Goal: Task Accomplishment & Management: Use online tool/utility

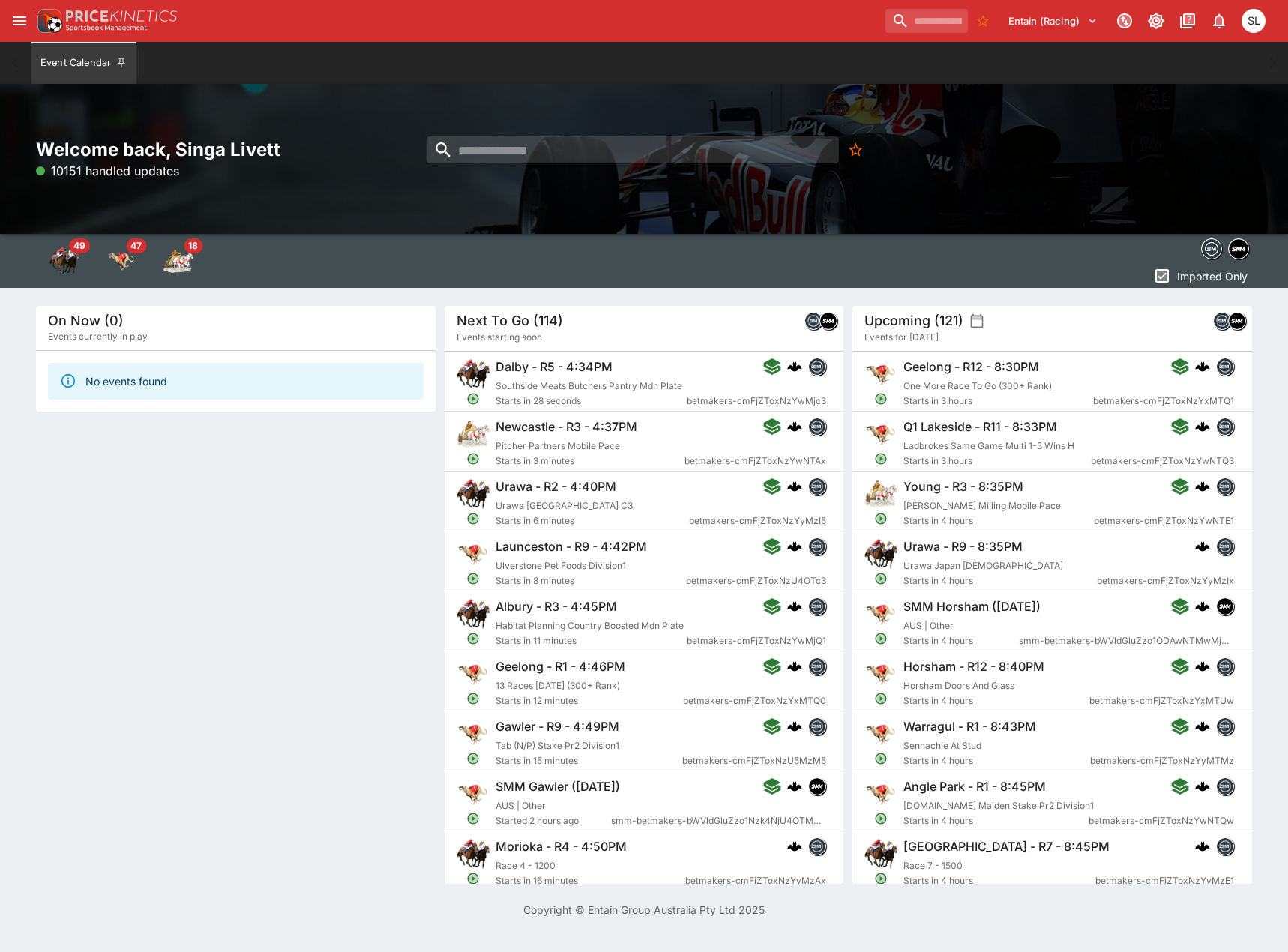
click at [24, 17] on icon "open drawer" at bounding box center [20, 22] width 13 height 9
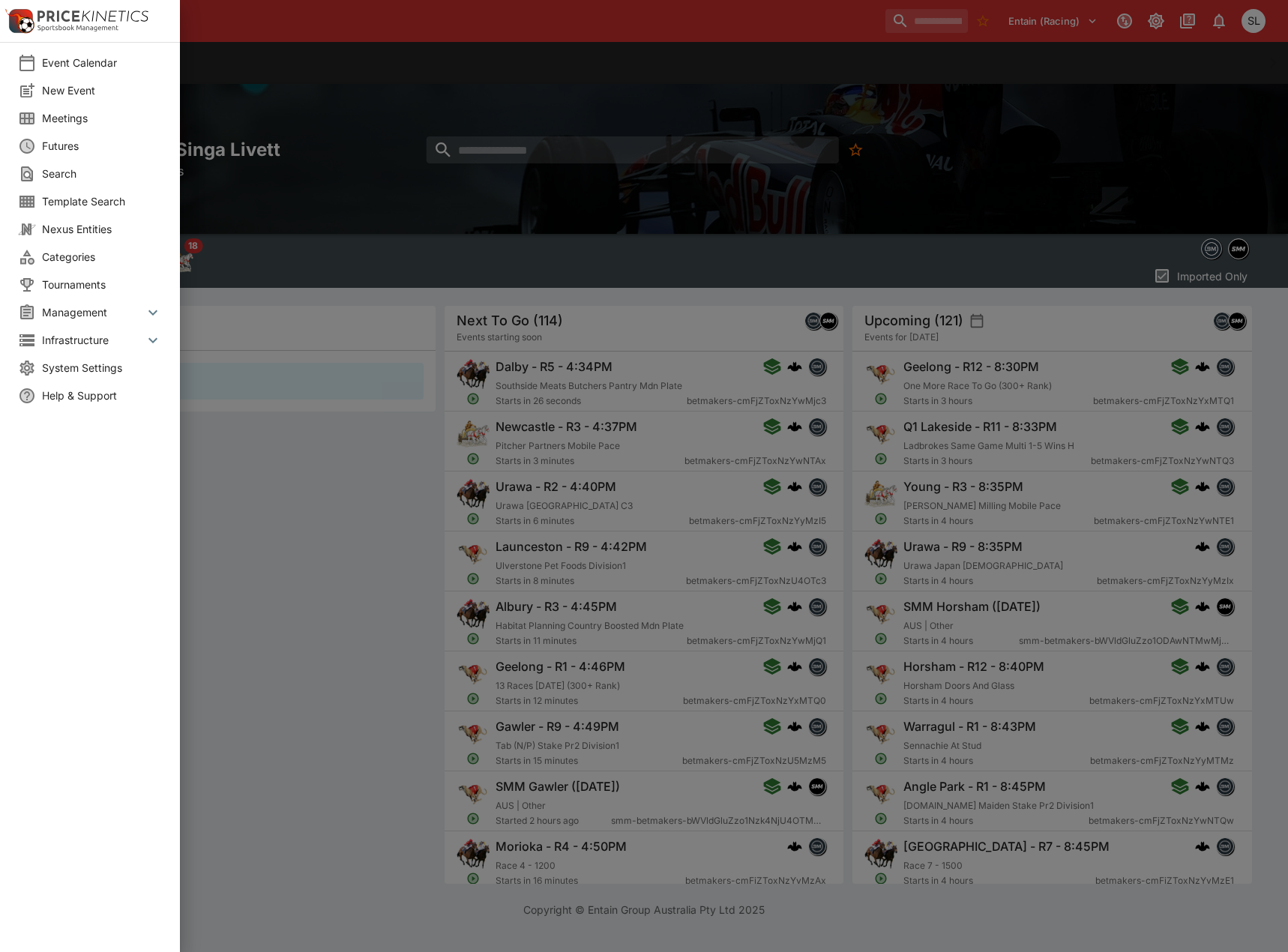
click at [59, 81] on li "New Event" at bounding box center [89, 90] width 180 height 28
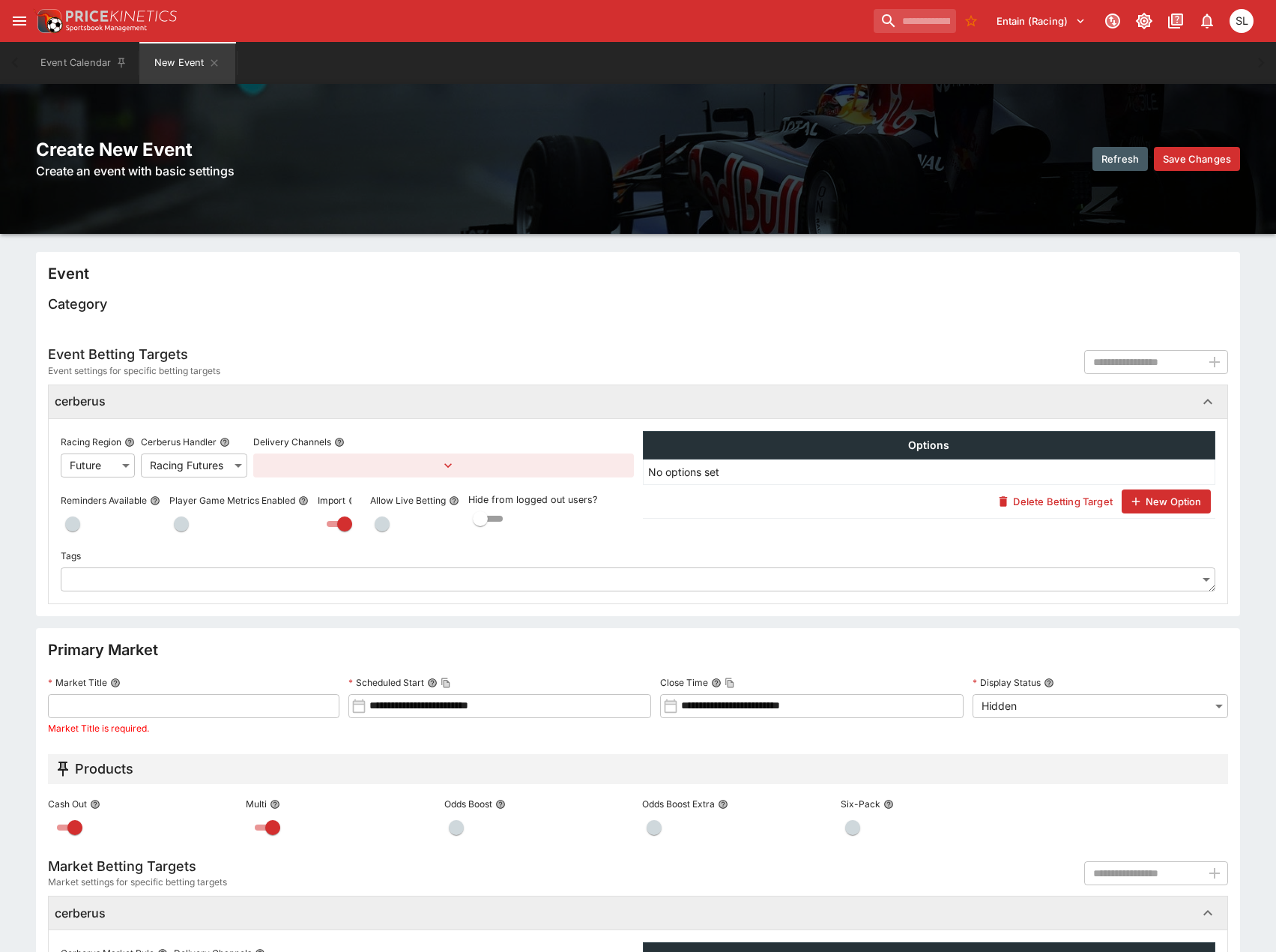
click at [24, 19] on icon "open drawer" at bounding box center [19, 21] width 18 height 18
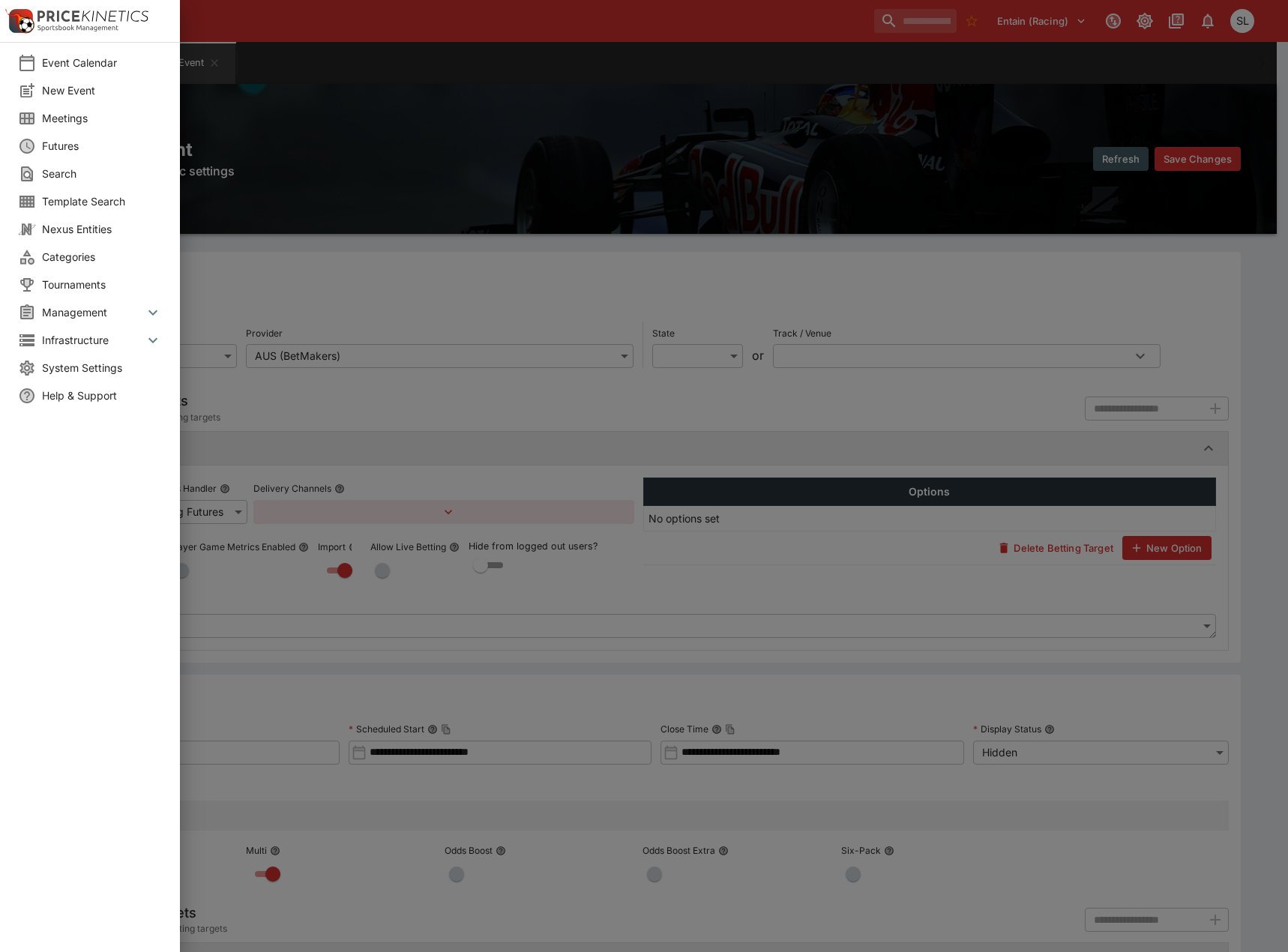
click at [69, 112] on span "Meetings" at bounding box center [102, 117] width 120 height 16
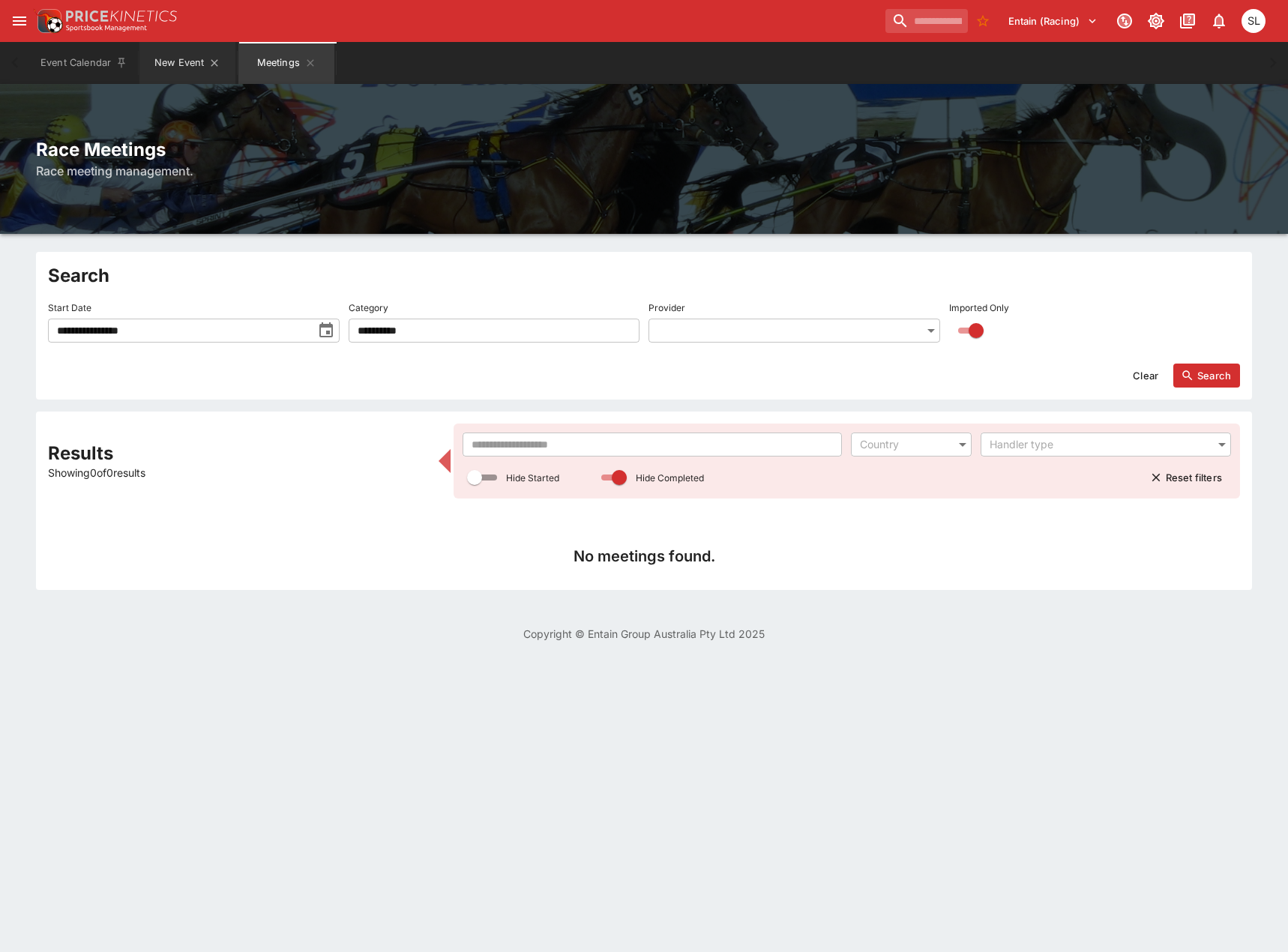
click at [223, 61] on button "New Event" at bounding box center [187, 63] width 96 height 42
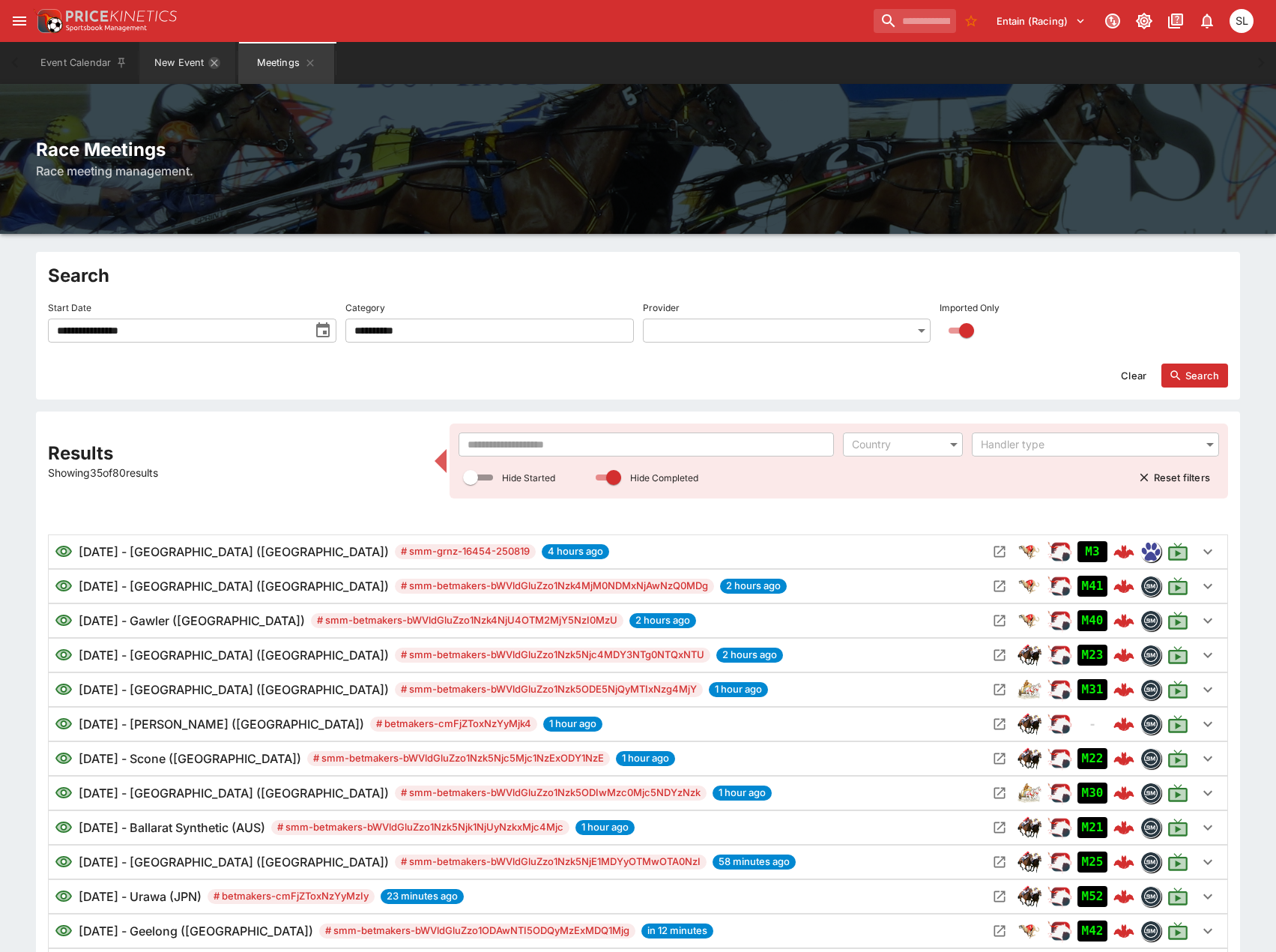
click at [214, 65] on icon "New Event" at bounding box center [214, 63] width 12 height 12
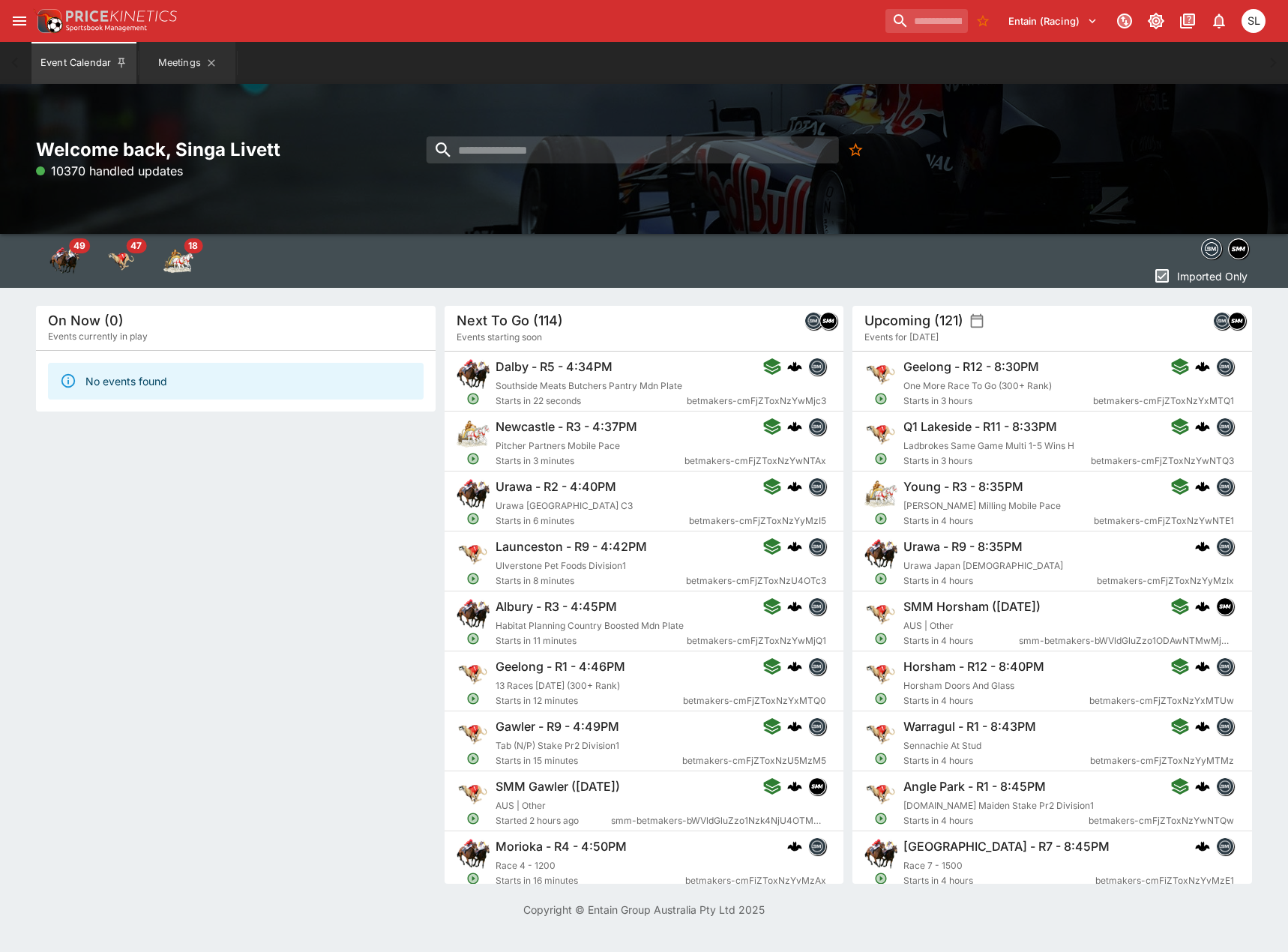
click at [158, 61] on button "Meetings" at bounding box center [187, 63] width 96 height 42
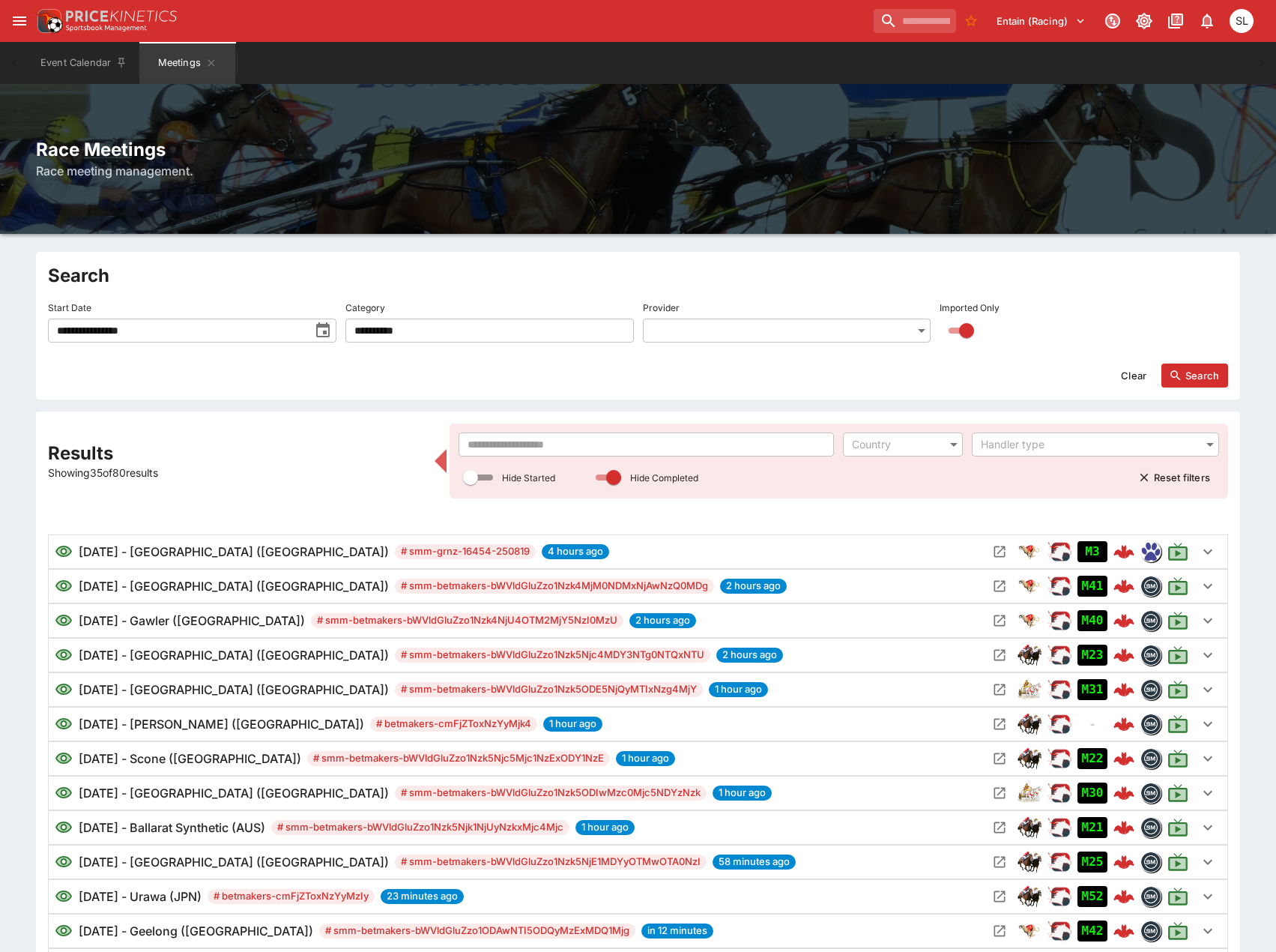
click at [179, 333] on input "**********" at bounding box center [179, 331] width 261 height 24
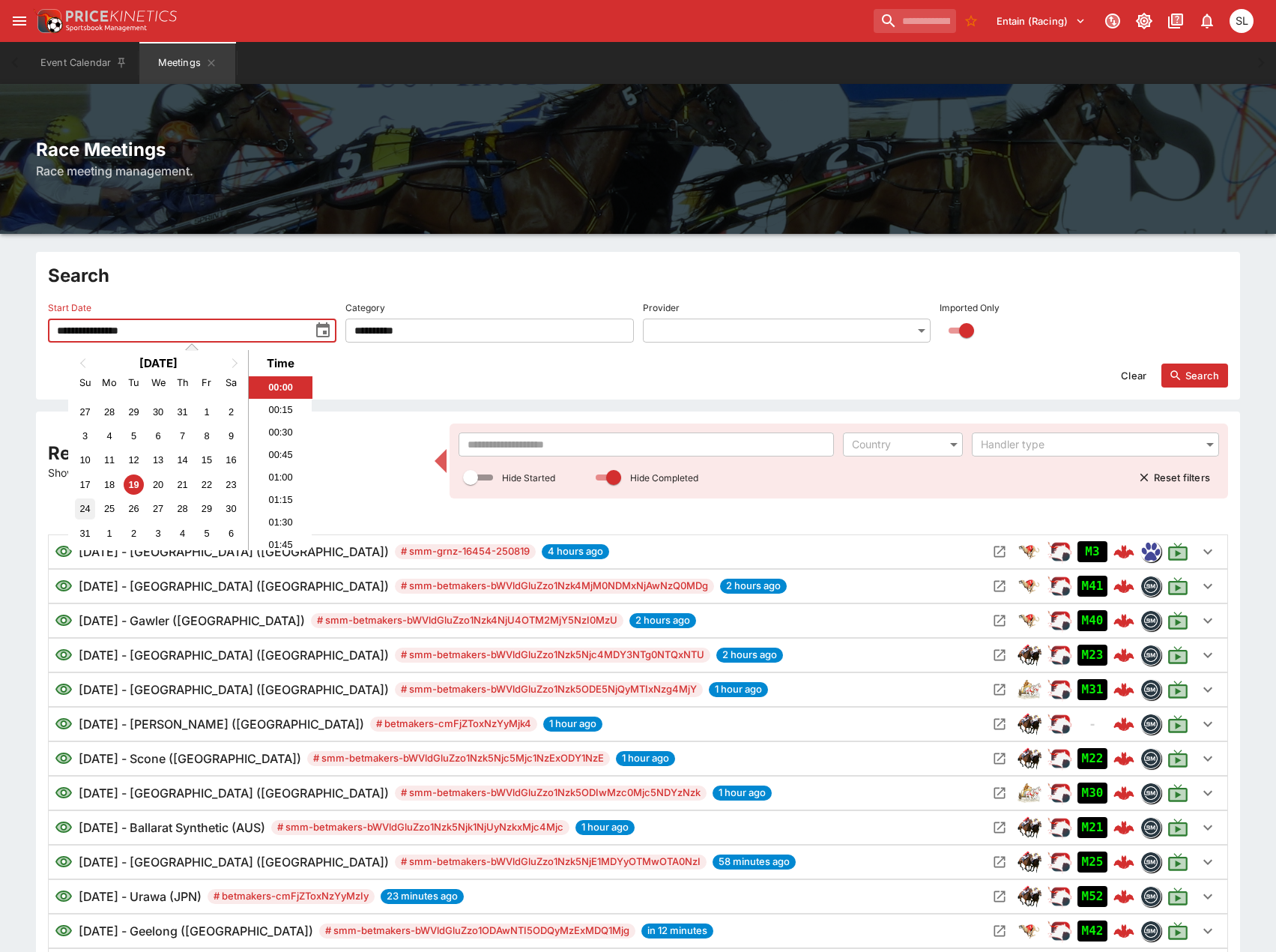
click at [84, 502] on div "24" at bounding box center [86, 508] width 21 height 21
type input "**********"
click at [1186, 376] on button "Search" at bounding box center [1194, 376] width 67 height 24
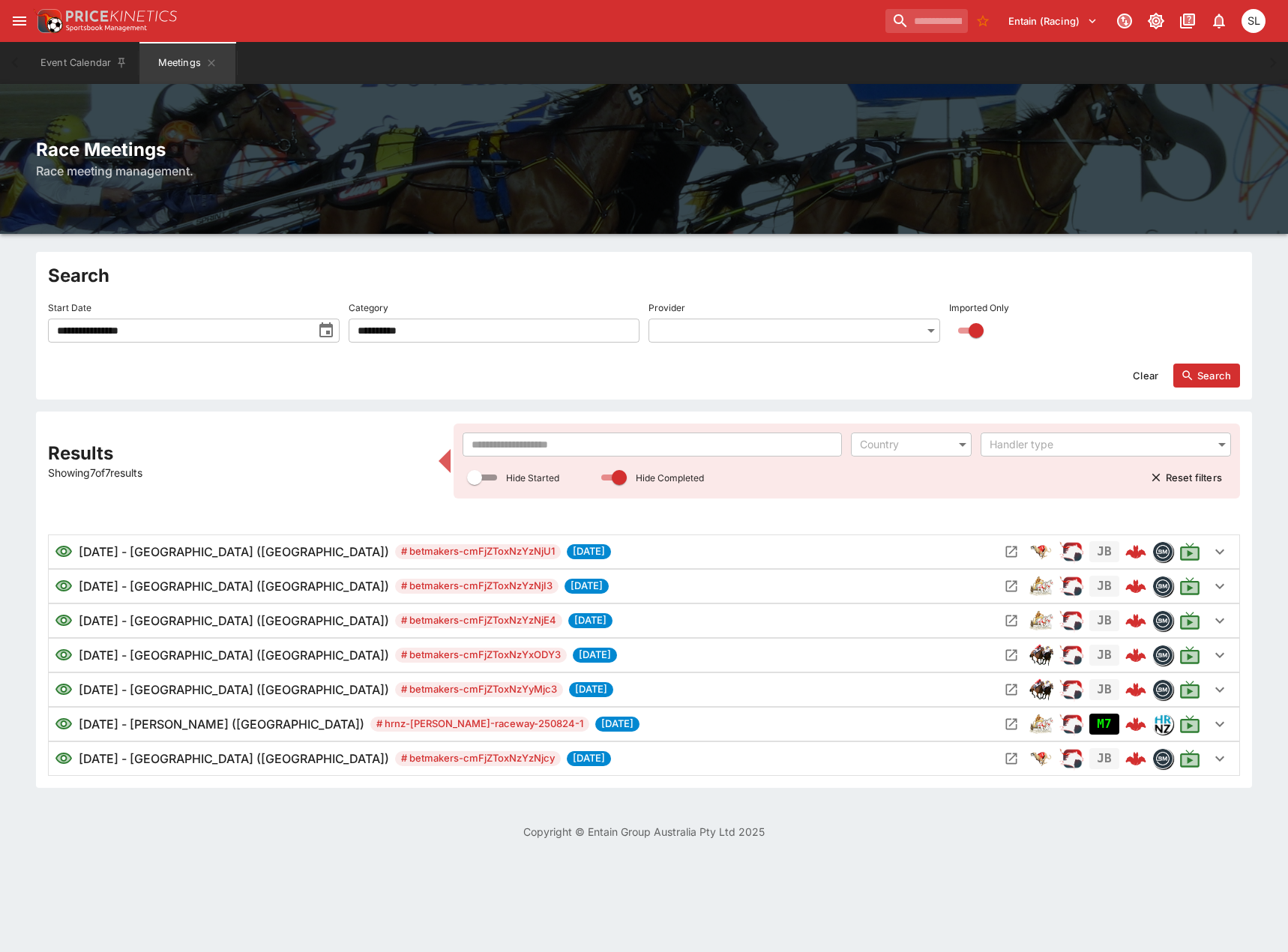
click at [780, 445] on input "text" at bounding box center [652, 445] width 380 height 24
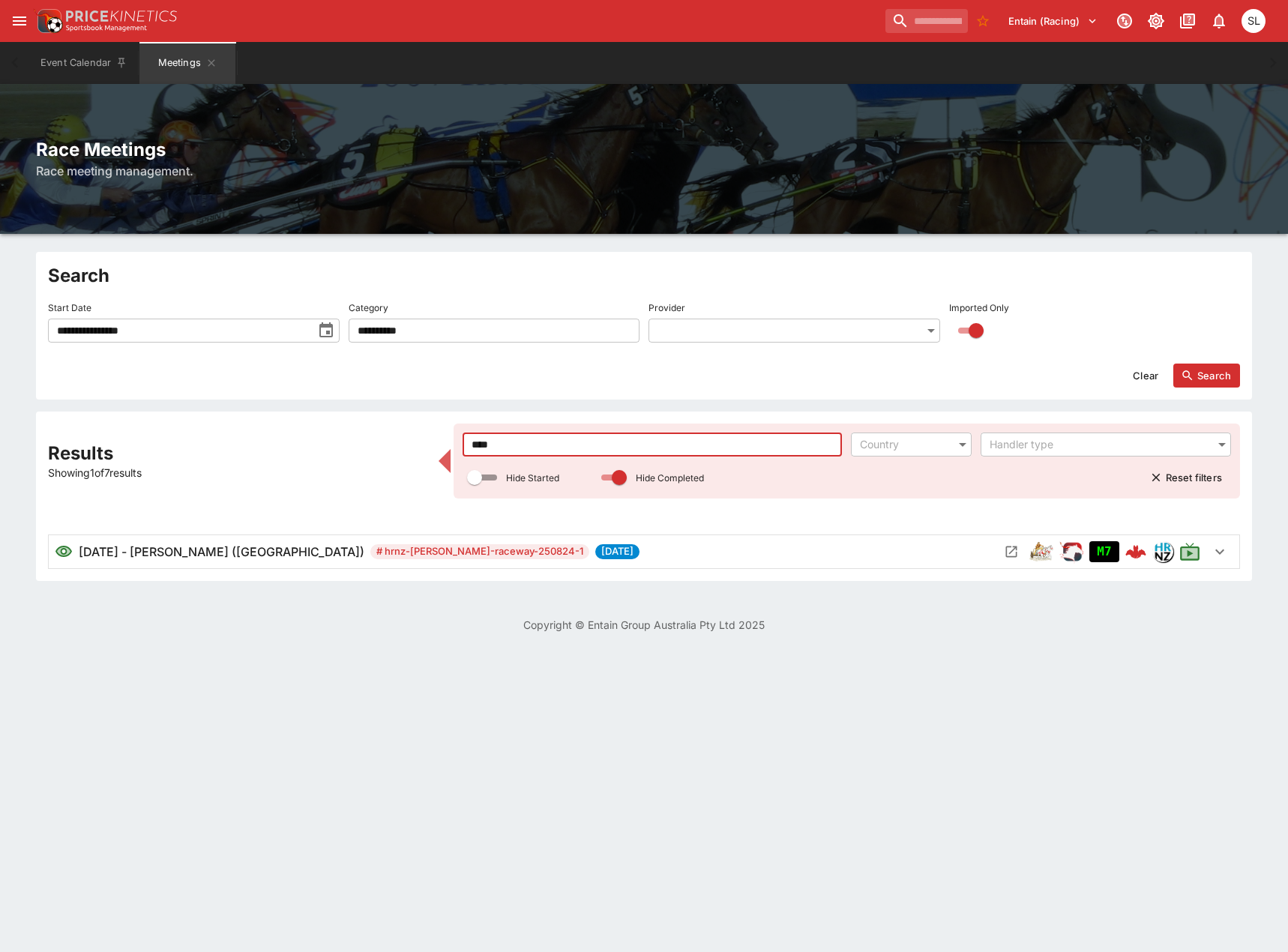
type input "****"
click at [1021, 542] on div "M7" at bounding box center [1100, 552] width 201 height 24
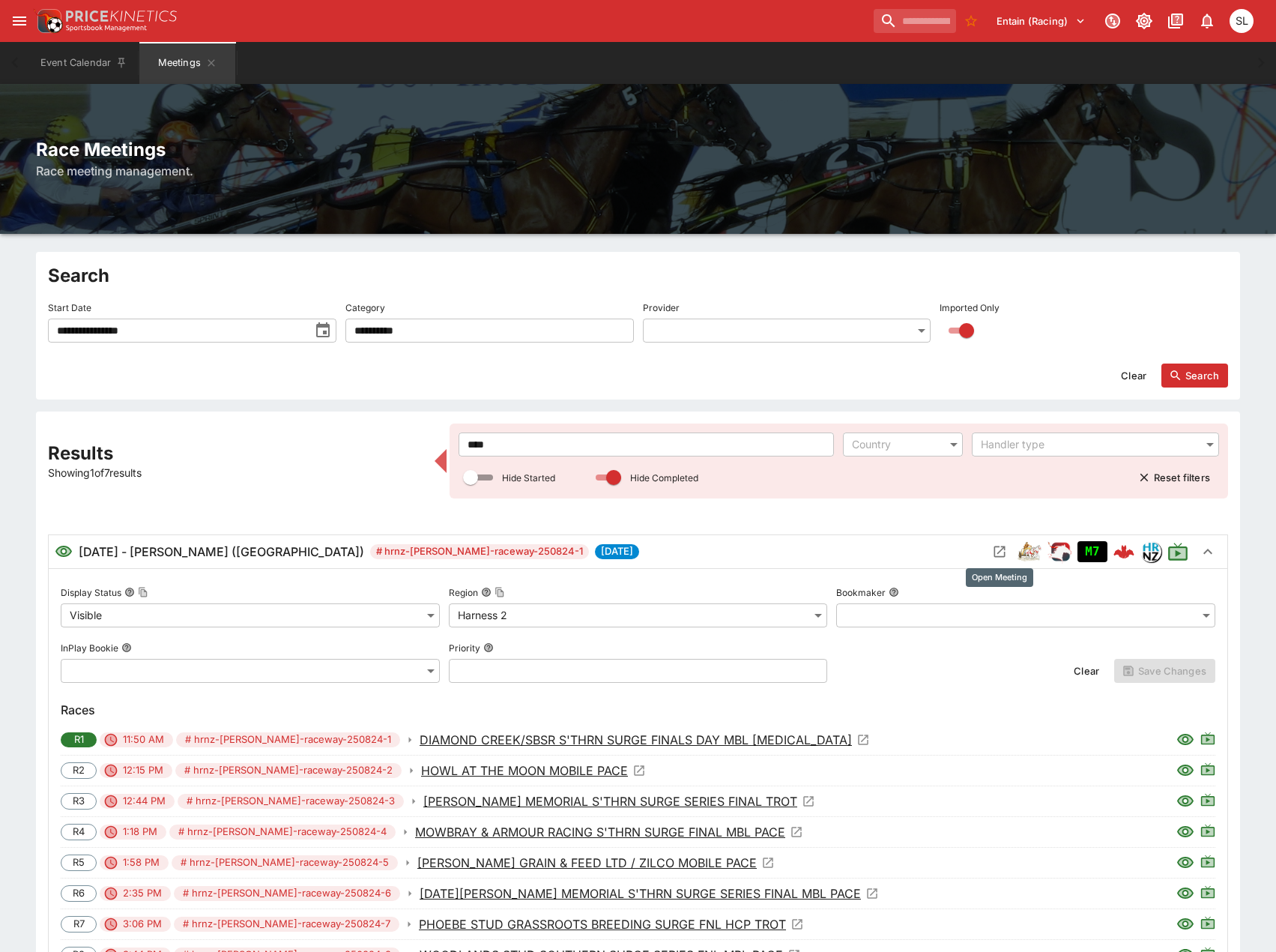
click at [1004, 549] on icon "Open Meeting" at bounding box center [1000, 552] width 11 height 11
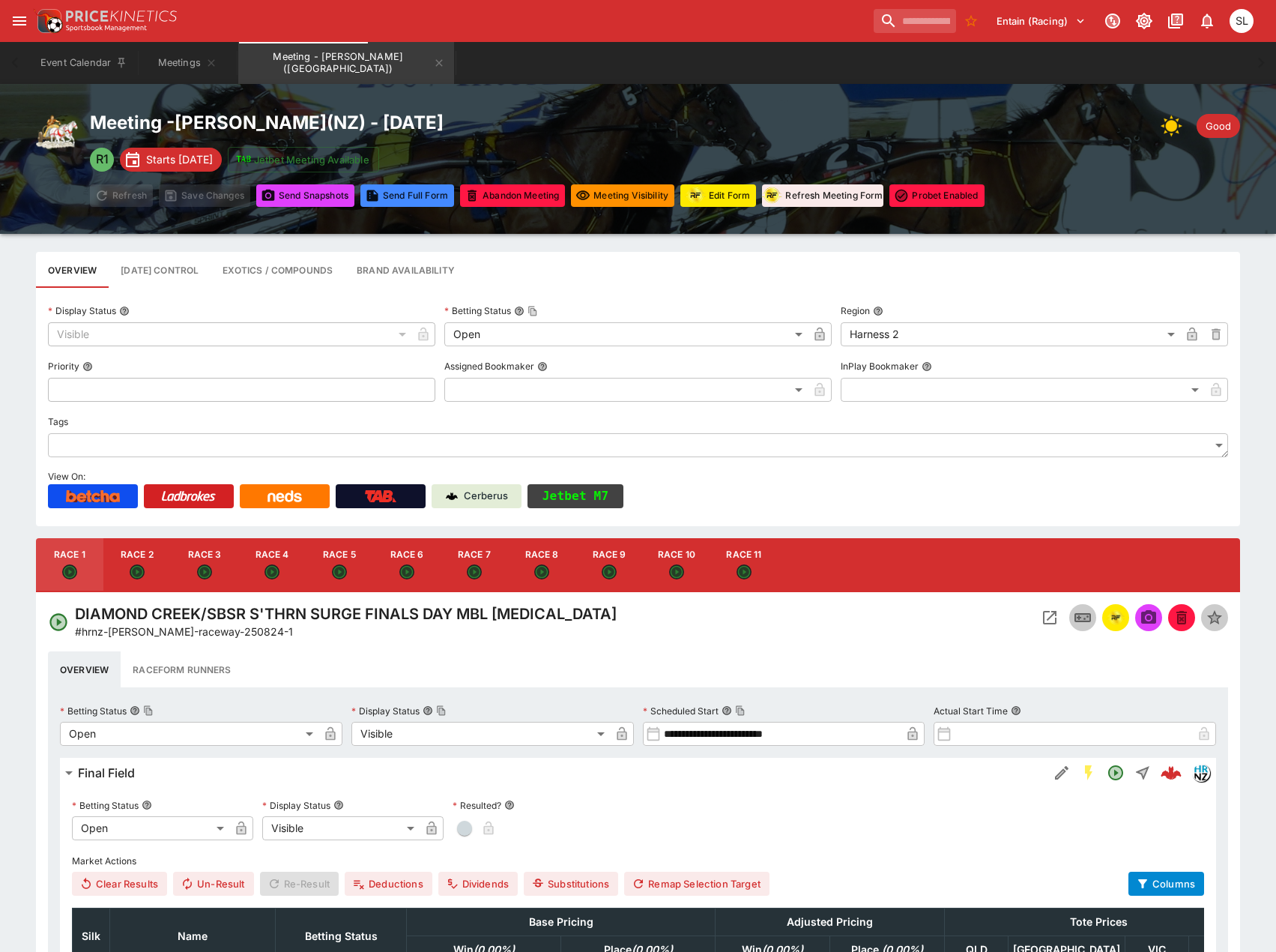
click at [603, 494] on button "Jetbet M7" at bounding box center [576, 496] width 96 height 24
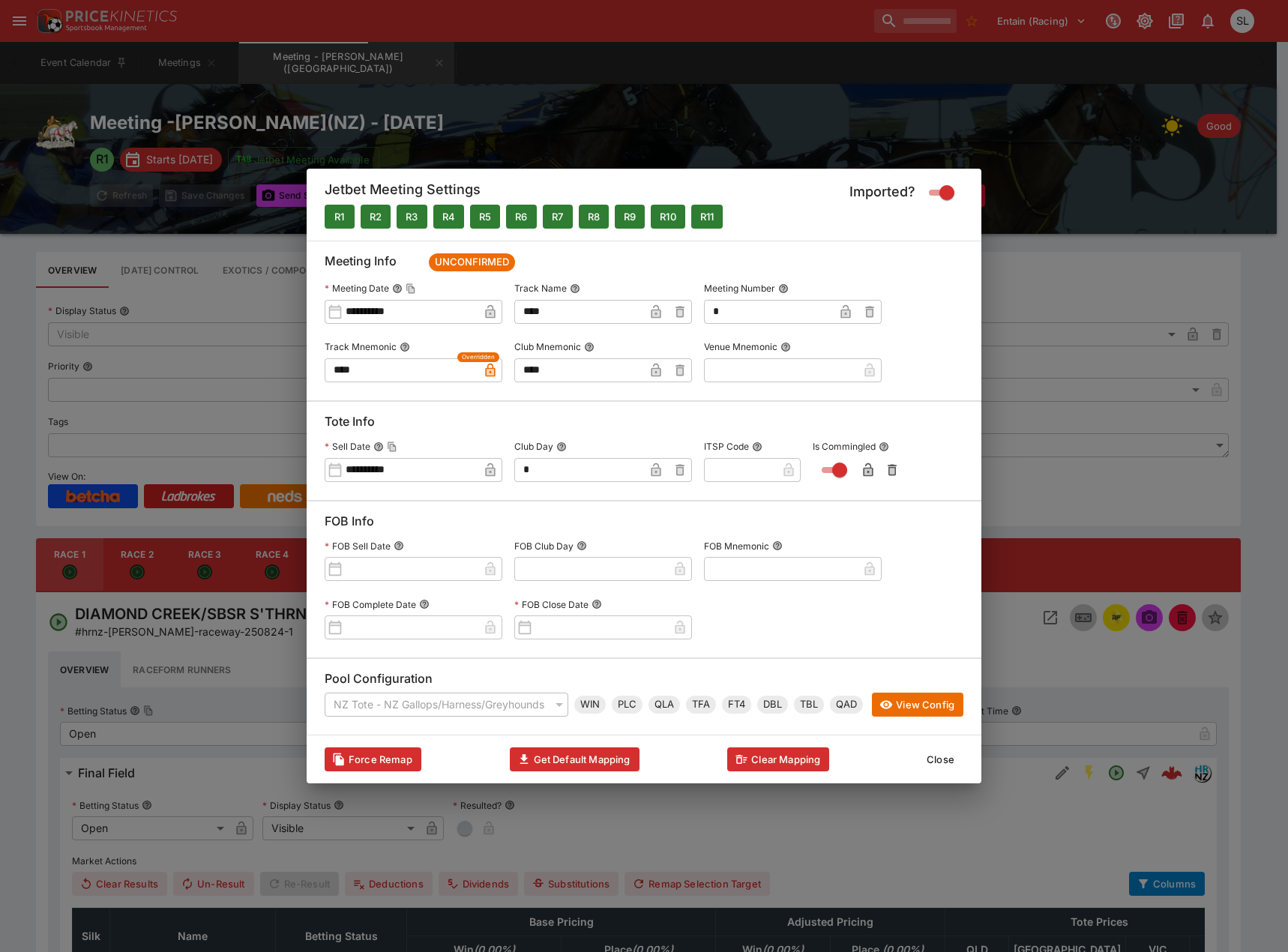
click at [943, 761] on button "Close" at bounding box center [940, 759] width 46 height 24
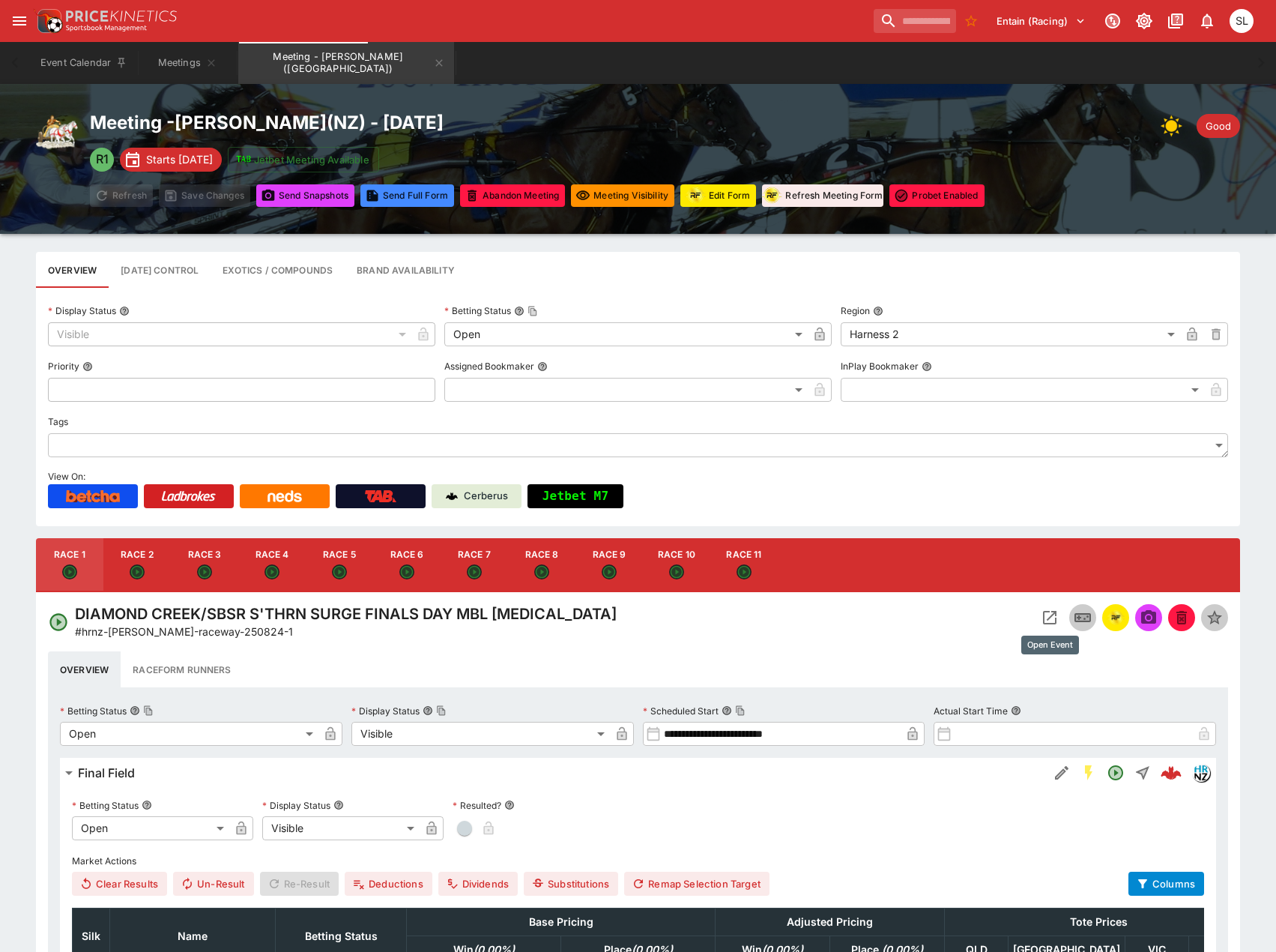
click at [1048, 616] on icon "Open Event" at bounding box center [1050, 617] width 18 height 18
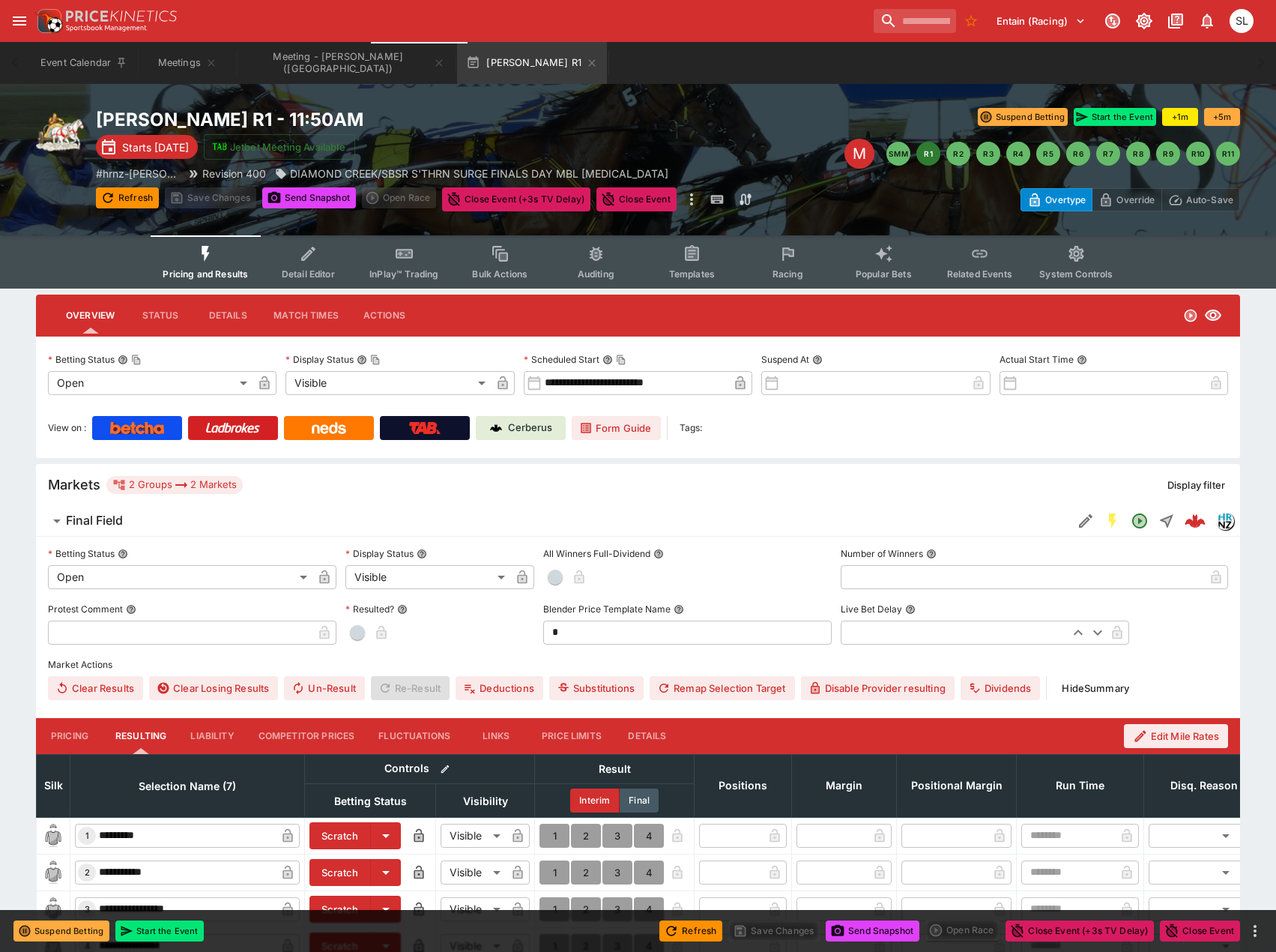
click at [692, 269] on span "Templates" at bounding box center [692, 274] width 46 height 11
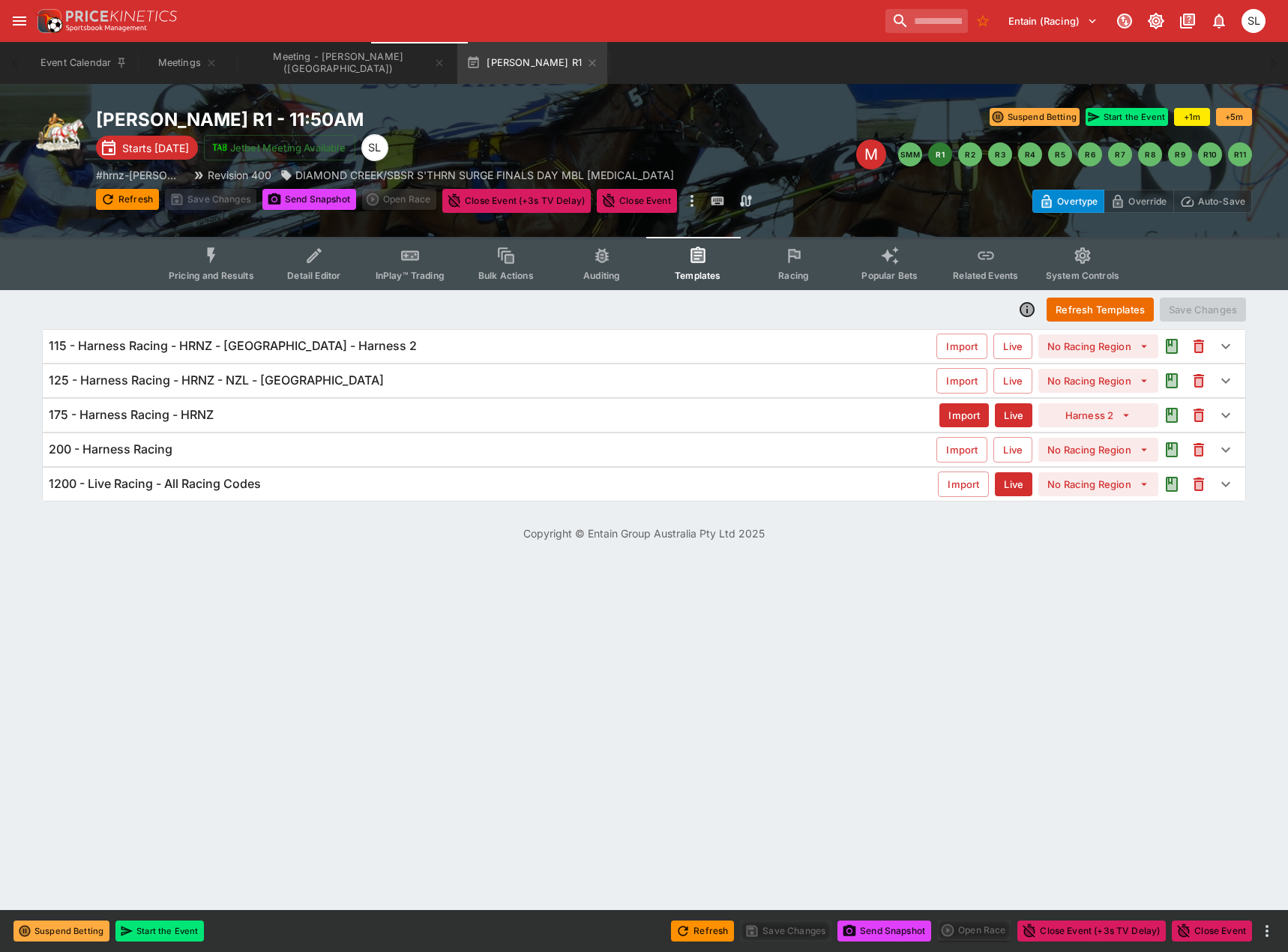
click at [259, 379] on h6 "125 - Harness Racing - HRNZ - NZL - [GEOGRAPHIC_DATA]" at bounding box center [216, 380] width 336 height 16
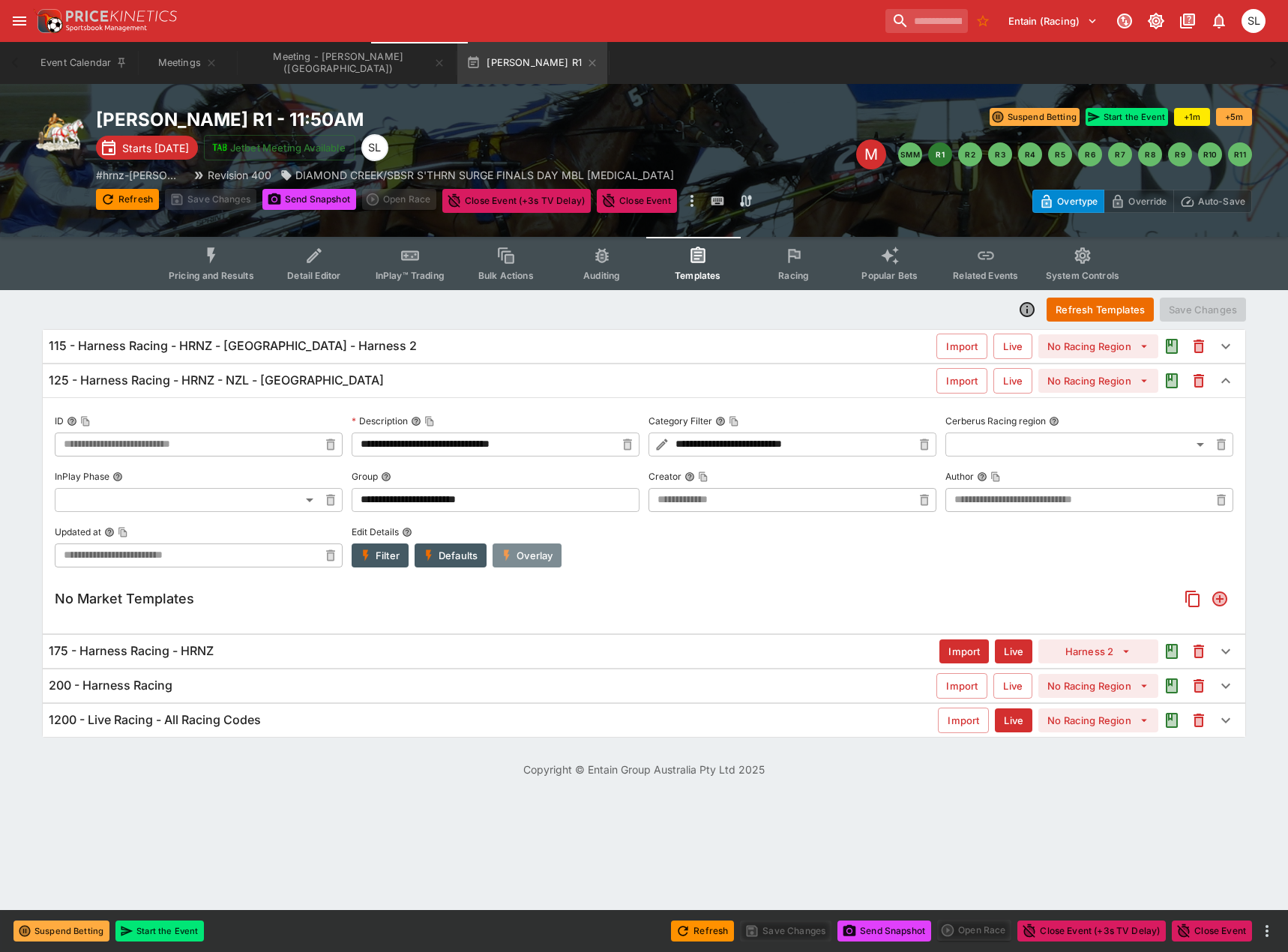
click at [554, 549] on button "Overlay" at bounding box center [526, 555] width 69 height 24
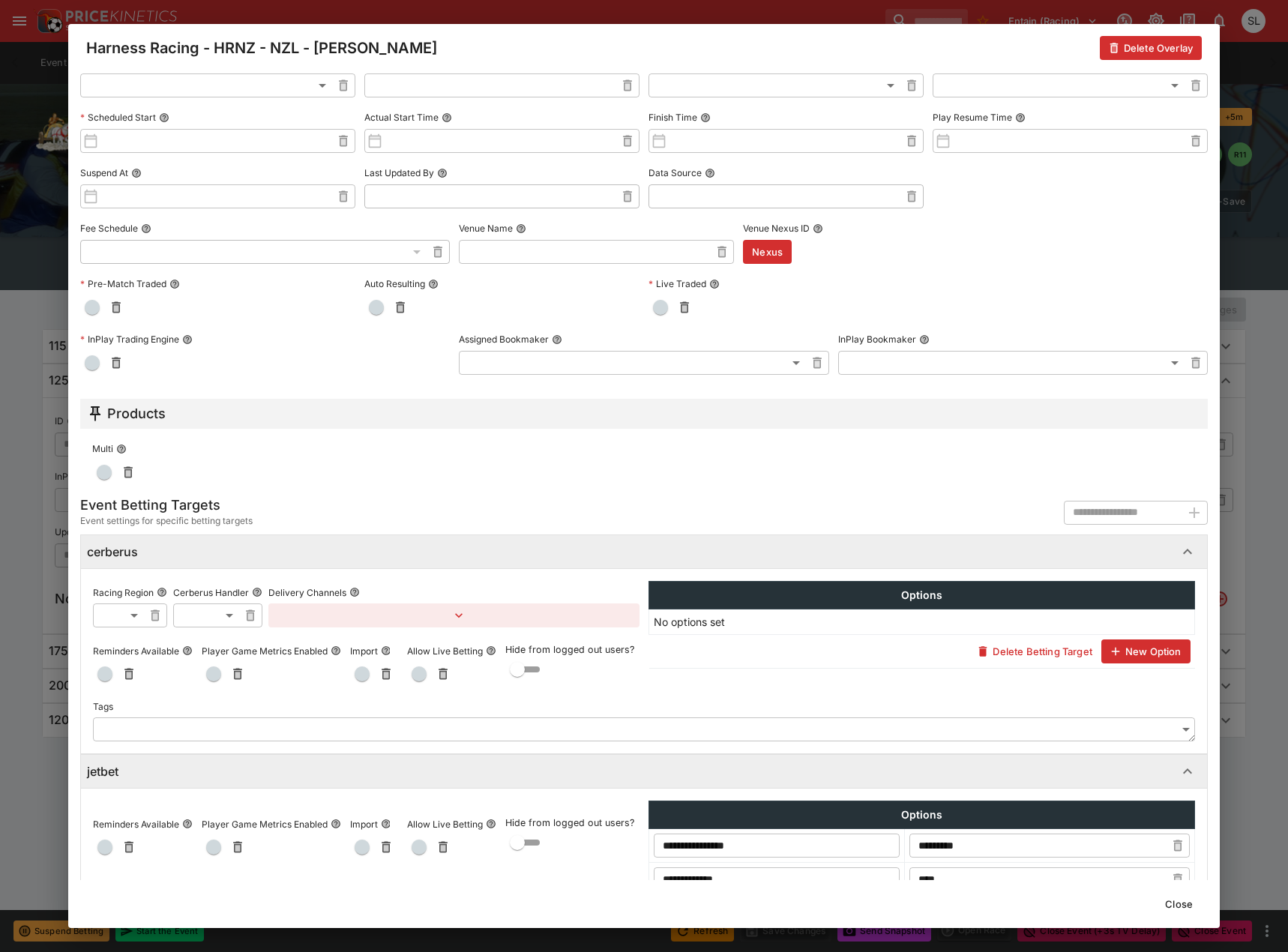
scroll to position [561, 0]
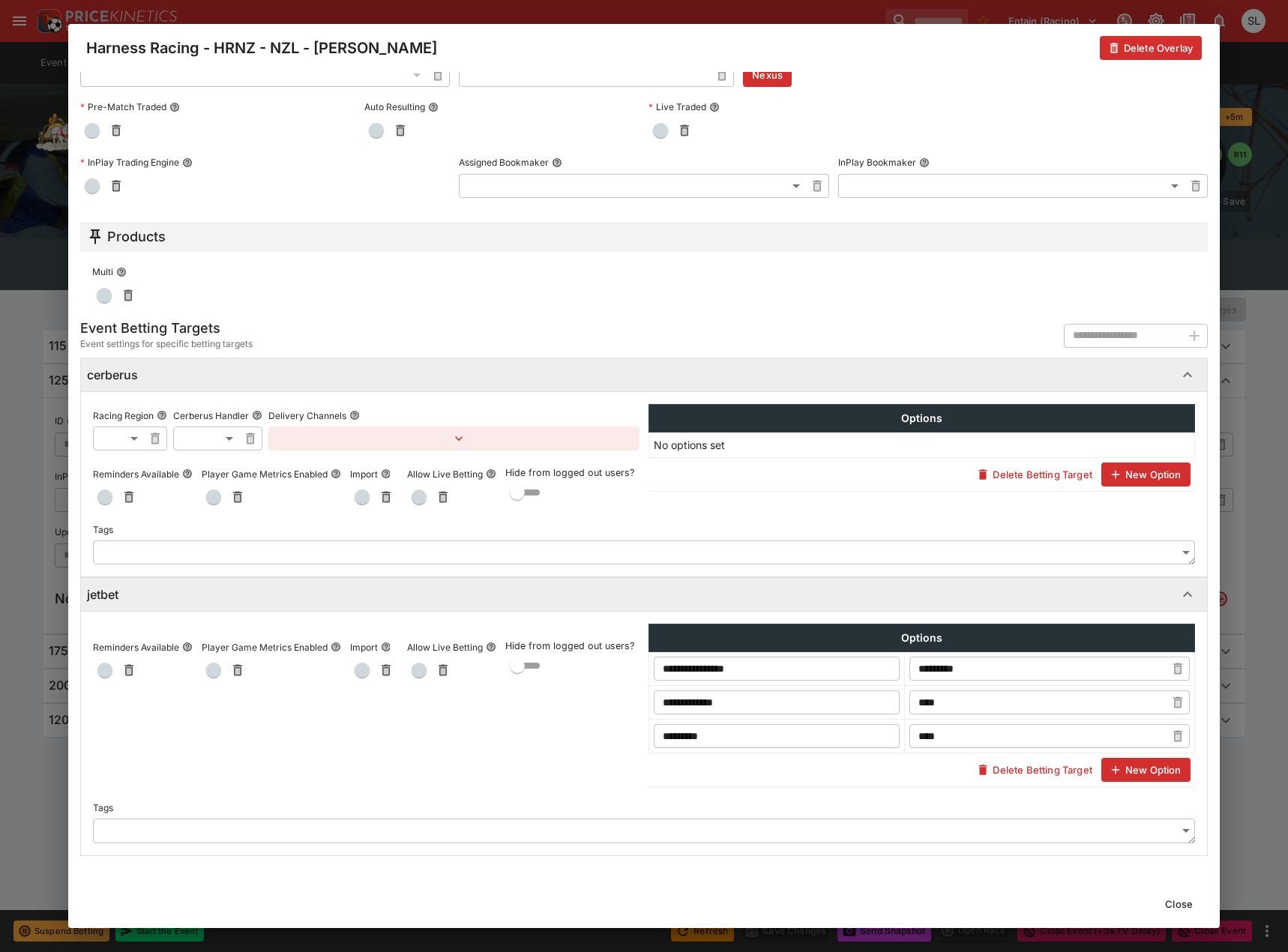
click at [1178, 901] on button "Close" at bounding box center [1179, 904] width 46 height 24
